Goal: Task Accomplishment & Management: Use online tool/utility

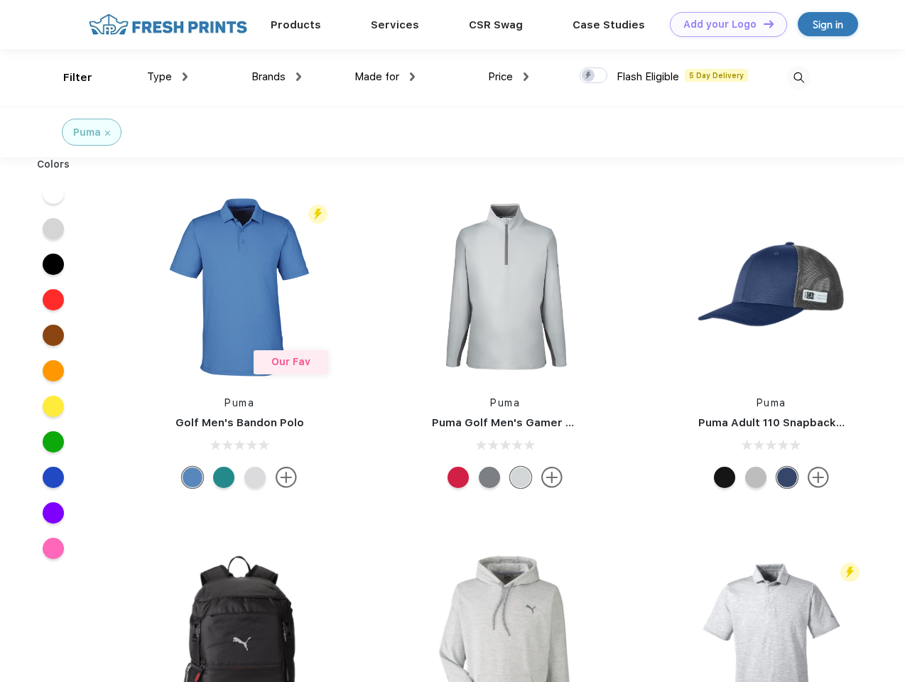
click at [723, 24] on link "Add your Logo Design Tool" at bounding box center [728, 24] width 117 height 25
click at [0, 0] on div "Design Tool" at bounding box center [0, 0] width 0 height 0
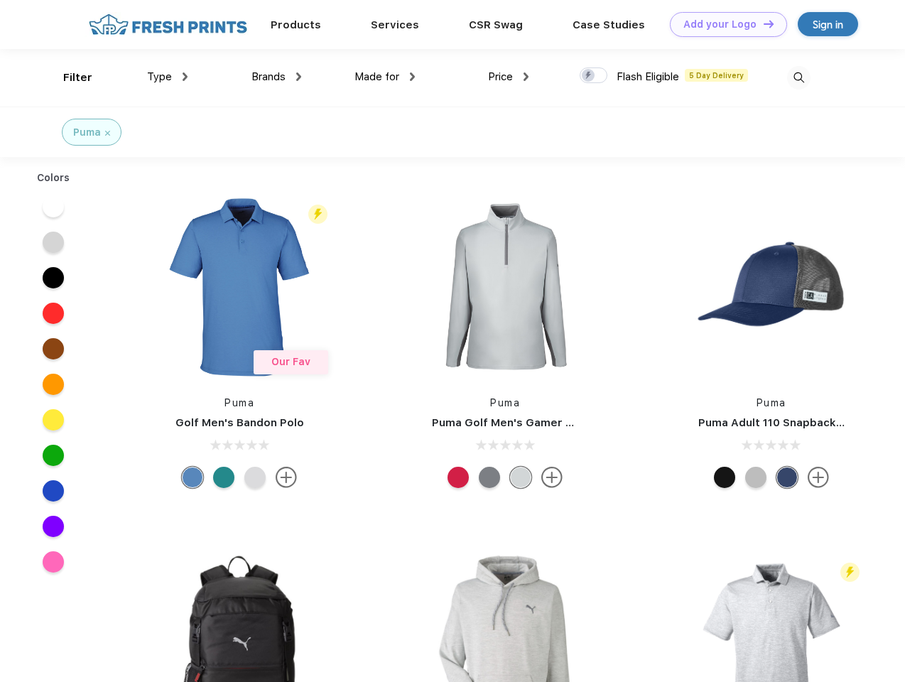
click at [762, 23] on link "Add your Logo Design Tool" at bounding box center [728, 24] width 117 height 25
click at [68, 77] on div "Filter" at bounding box center [77, 78] width 29 height 16
click at [168, 77] on span "Type" at bounding box center [159, 76] width 25 height 13
click at [276, 77] on span "Brands" at bounding box center [268, 76] width 34 height 13
click at [385, 77] on span "Made for" at bounding box center [376, 76] width 45 height 13
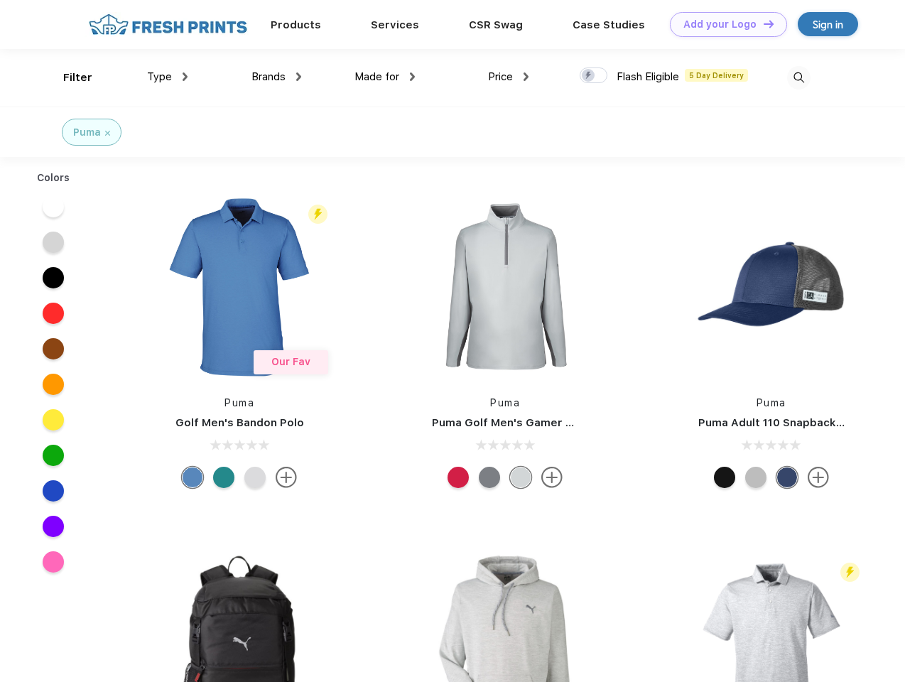
click at [508, 77] on span "Price" at bounding box center [500, 76] width 25 height 13
click at [594, 76] on div at bounding box center [593, 75] width 28 height 16
click at [589, 76] on input "checkbox" at bounding box center [583, 71] width 9 height 9
click at [798, 77] on img at bounding box center [798, 77] width 23 height 23
